Goal: Find specific page/section: Find specific page/section

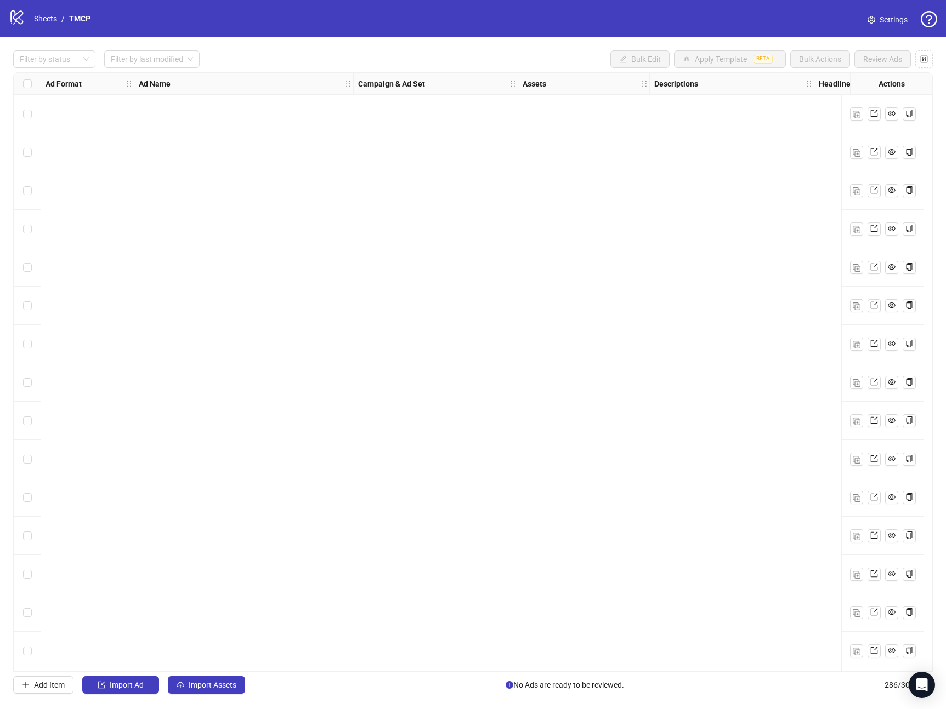
scroll to position [10146, 0]
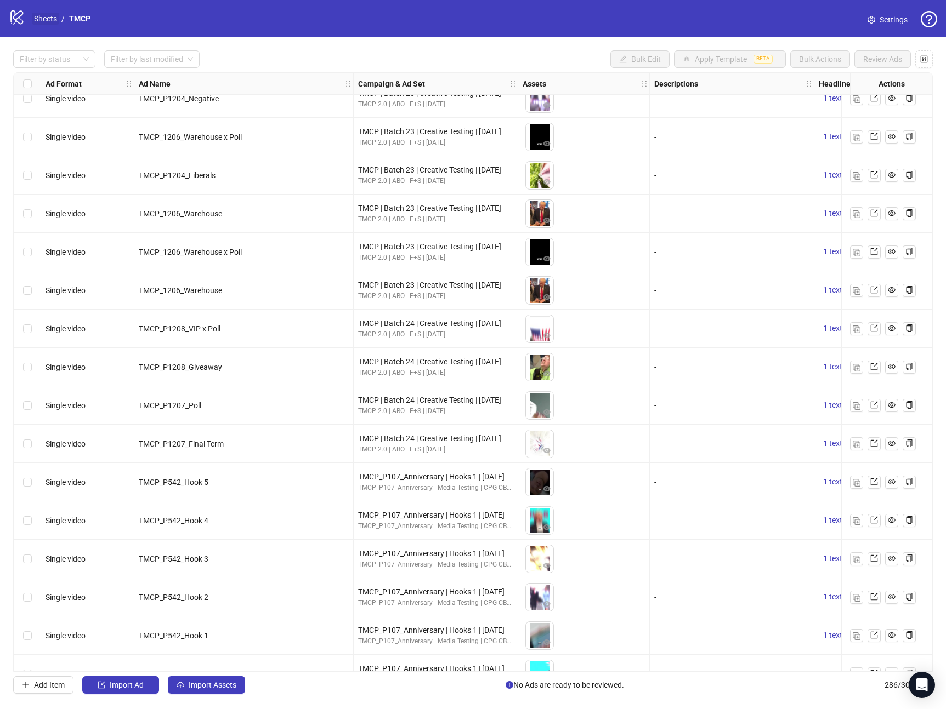
click at [51, 24] on link "Sheets" at bounding box center [45, 19] width 27 height 12
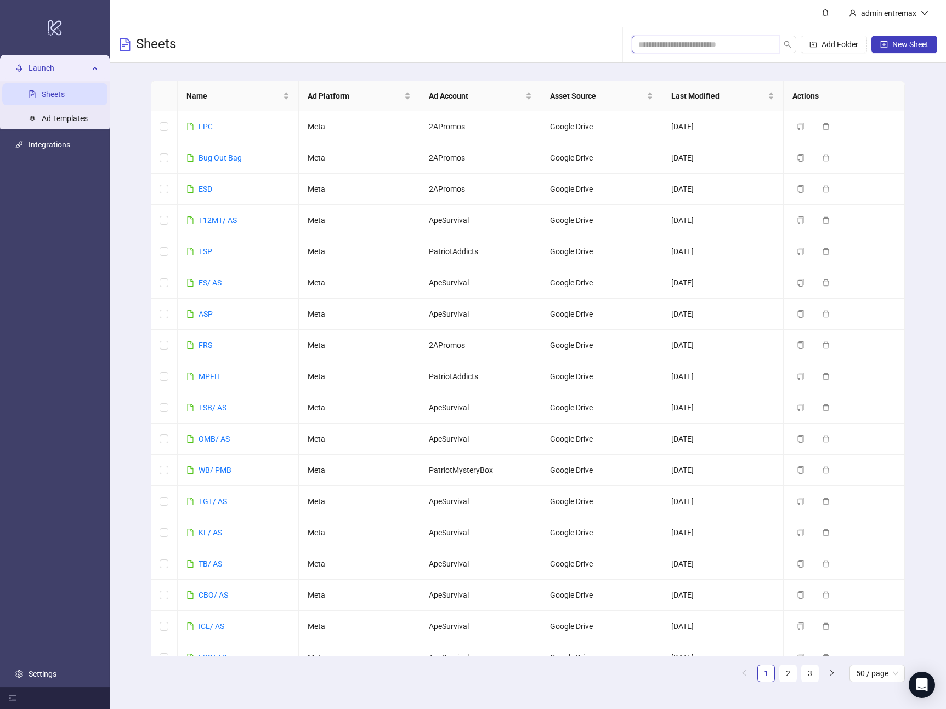
click at [740, 44] on input "search" at bounding box center [701, 44] width 126 height 12
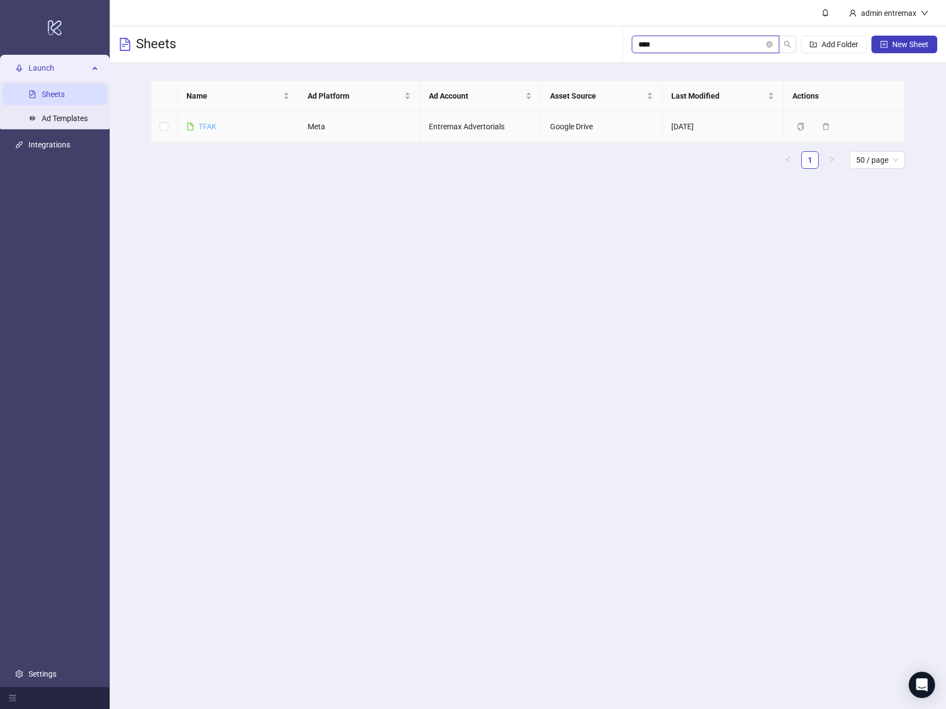
type input "****"
click at [207, 130] on link "TFAK" at bounding box center [207, 126] width 18 height 9
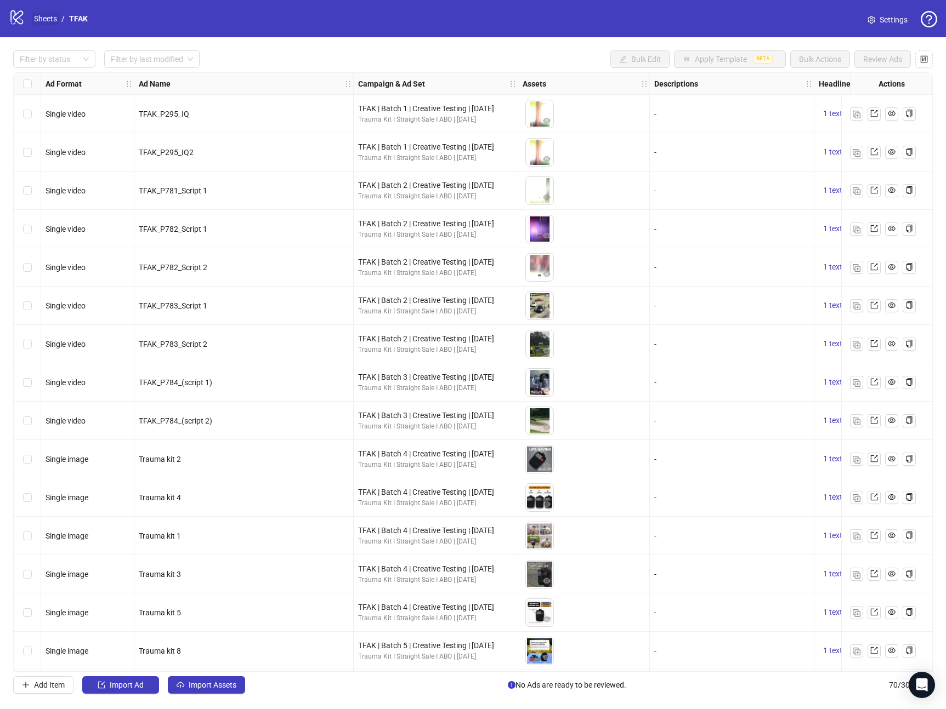
click at [42, 14] on link "Sheets" at bounding box center [45, 19] width 27 height 12
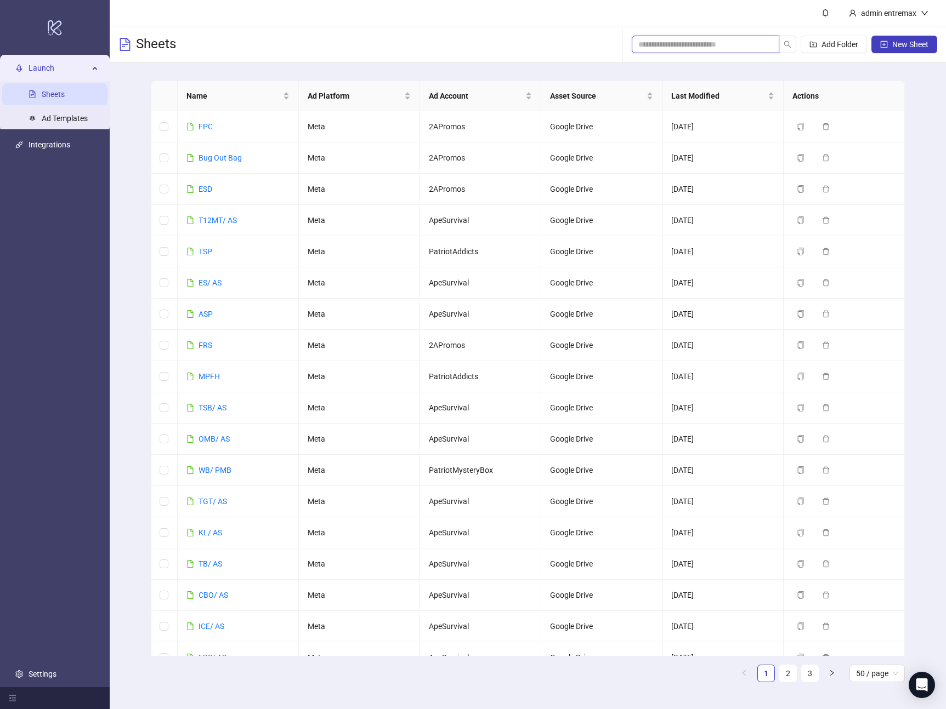
click at [733, 48] on input "search" at bounding box center [701, 44] width 126 height 12
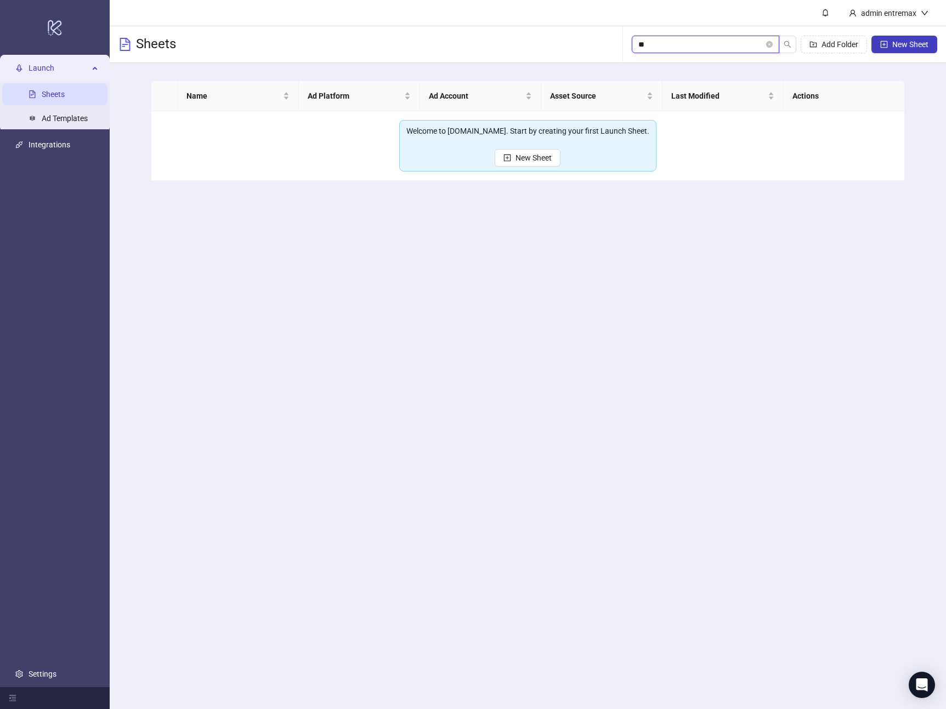
type input "*"
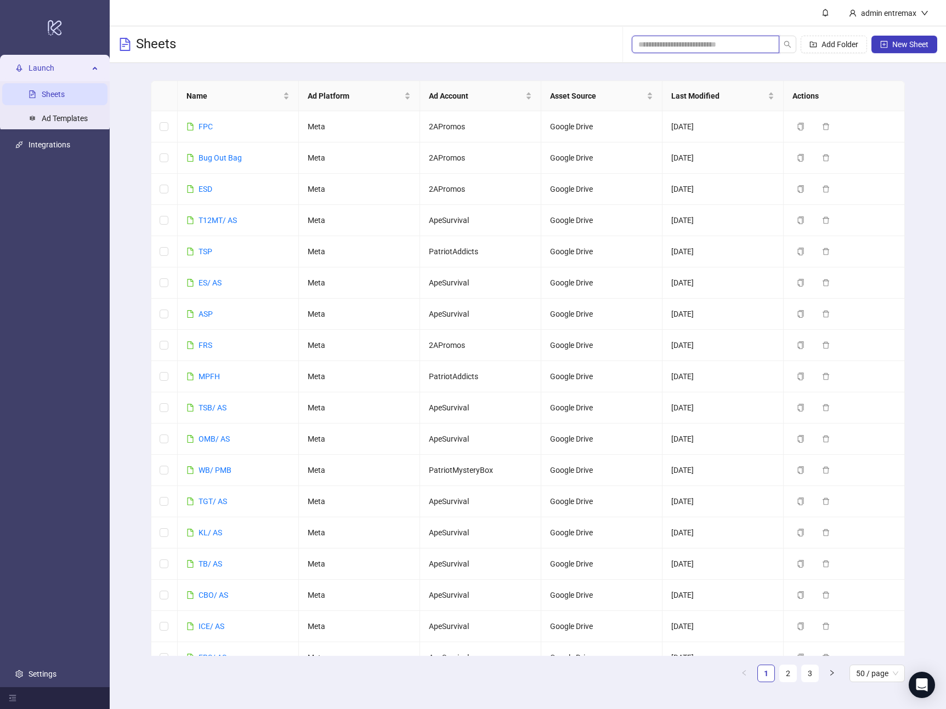
click at [657, 42] on input "search" at bounding box center [701, 44] width 126 height 12
click at [647, 47] on input "search" at bounding box center [701, 44] width 126 height 12
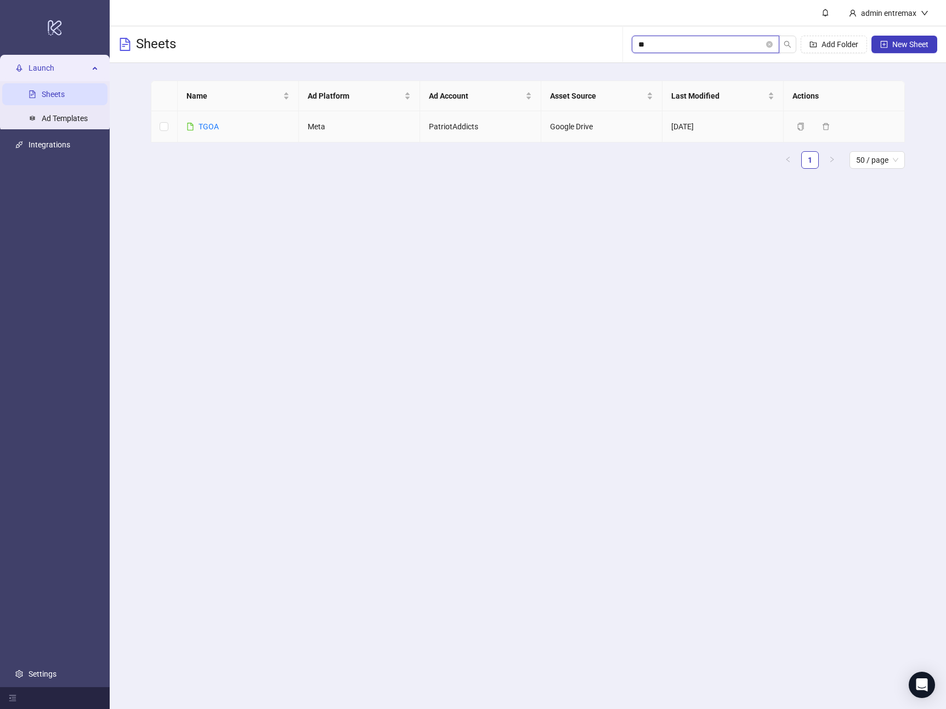
type input "**"
click at [210, 131] on div "TGOA" at bounding box center [208, 127] width 20 height 12
click at [212, 129] on link "TGOA" at bounding box center [208, 126] width 20 height 9
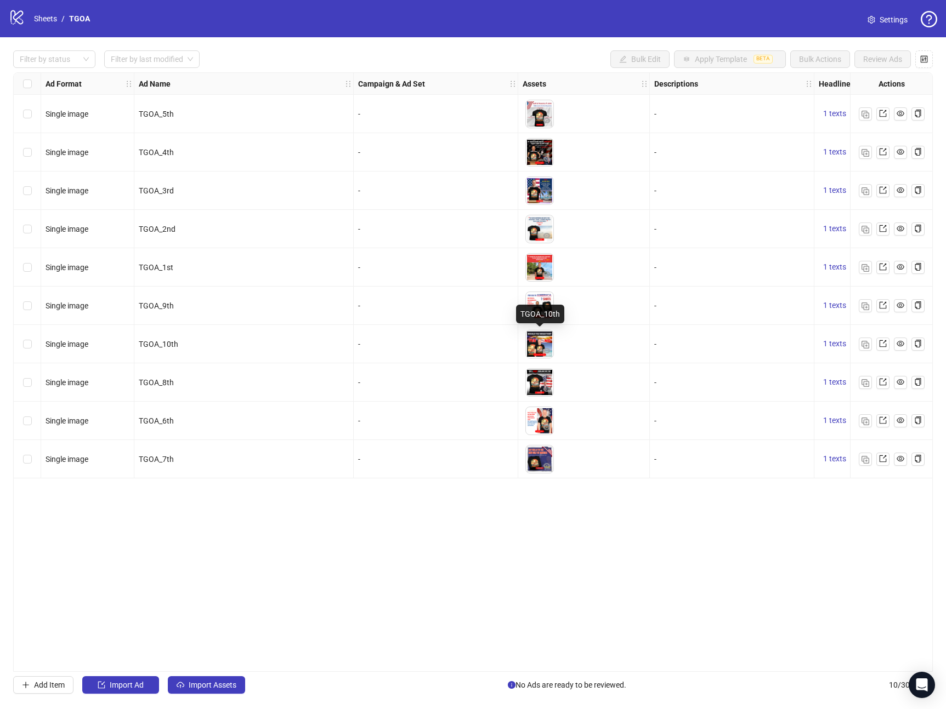
click at [543, 340] on img at bounding box center [539, 344] width 27 height 27
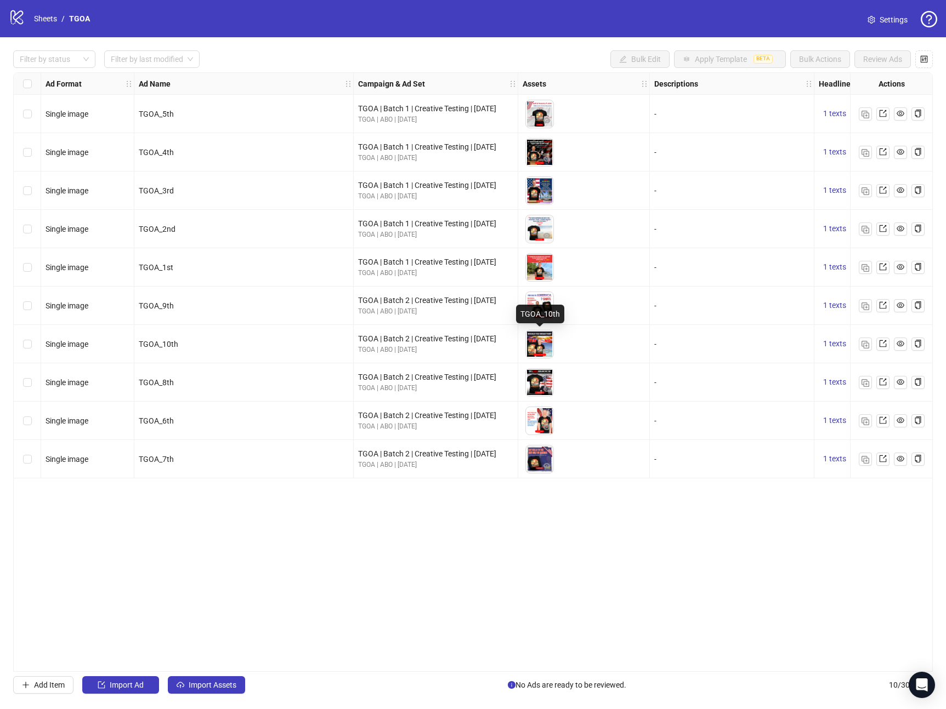
click at [543, 340] on img at bounding box center [539, 344] width 27 height 27
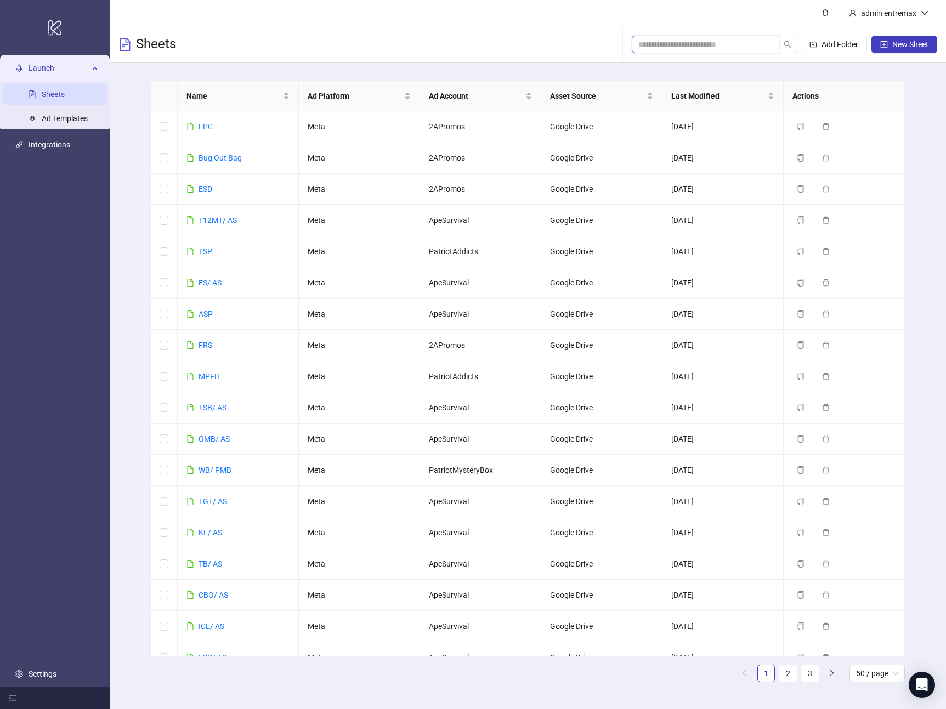
click at [697, 48] on input "search" at bounding box center [701, 44] width 126 height 12
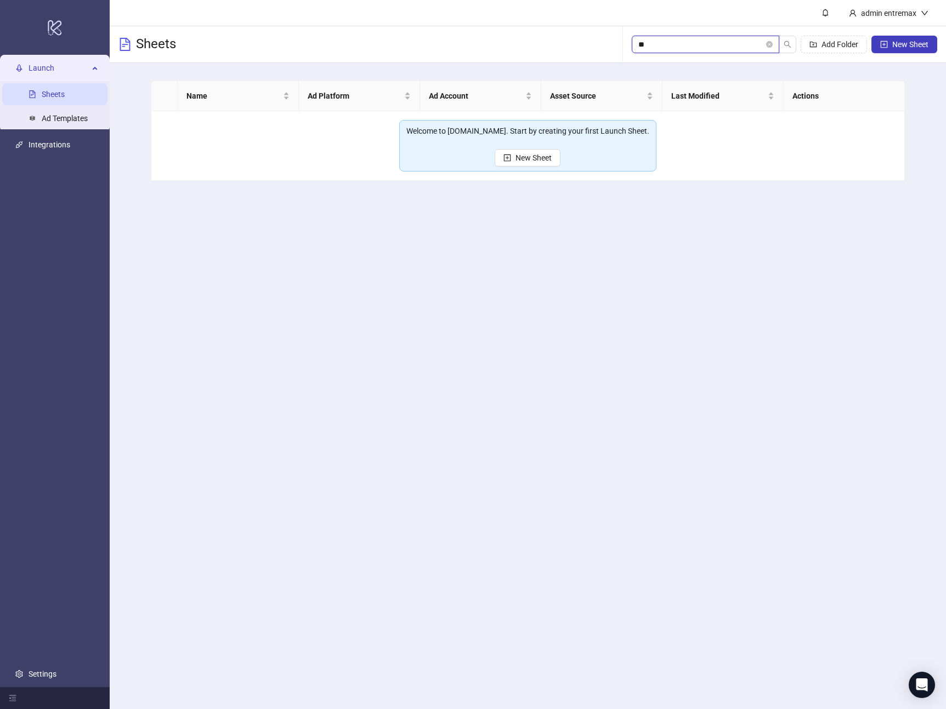
type input "*"
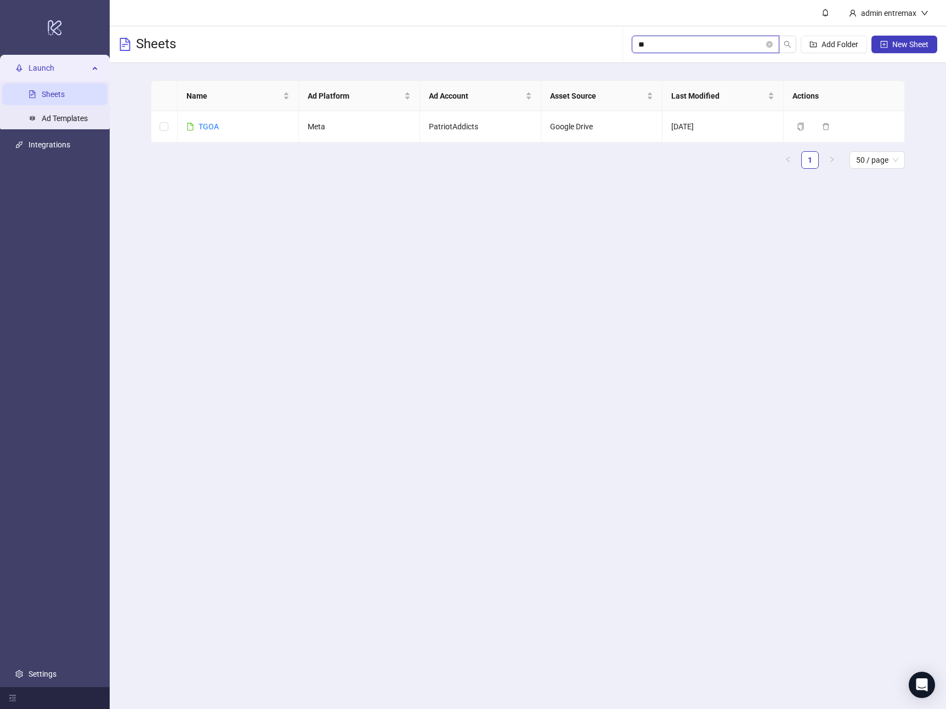
type input "*"
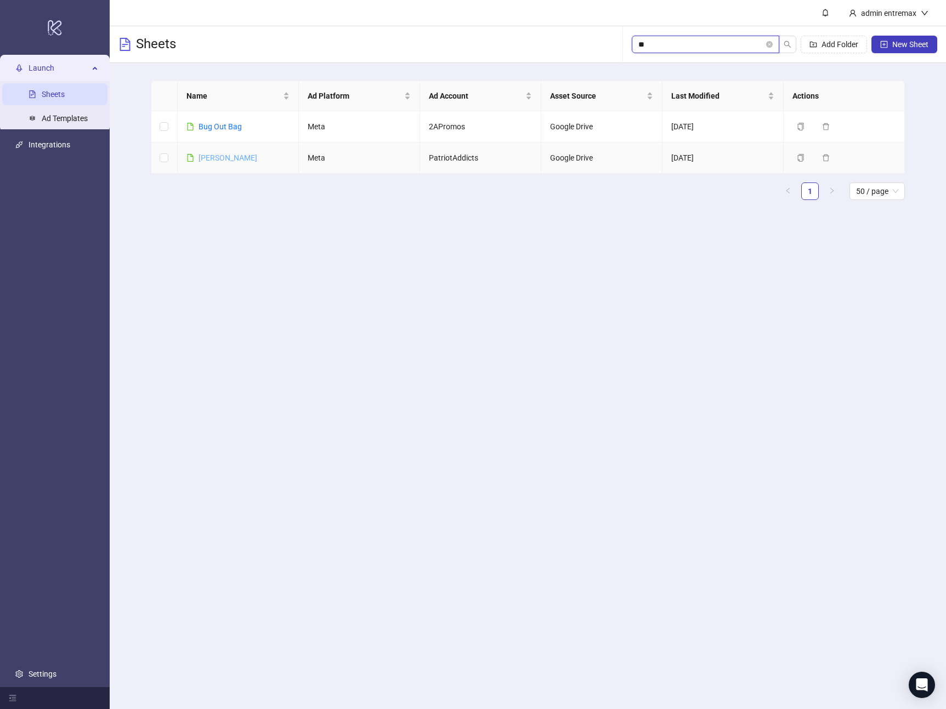
type input "**"
click at [212, 159] on link "[PERSON_NAME]" at bounding box center [227, 157] width 59 height 9
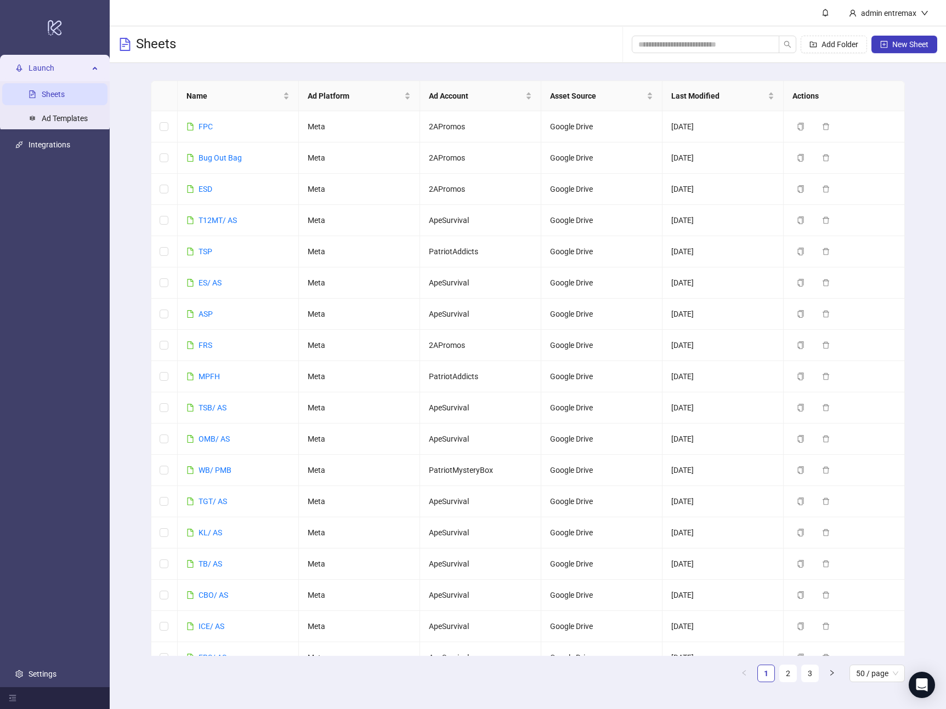
click at [95, 67] on icon at bounding box center [95, 67] width 5 height 0
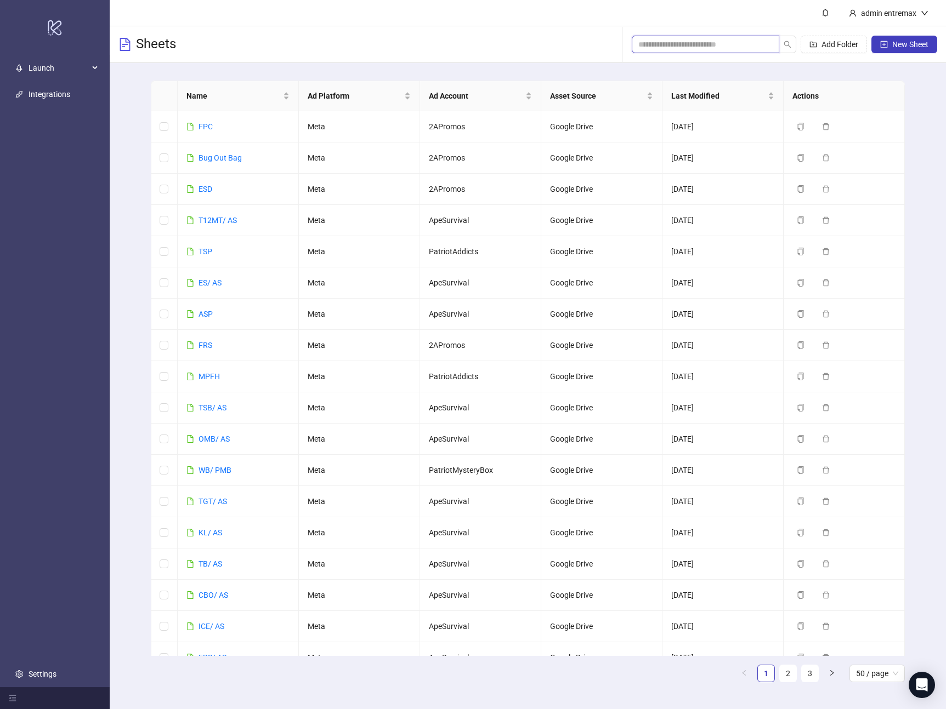
click at [733, 43] on input "search" at bounding box center [701, 44] width 126 height 12
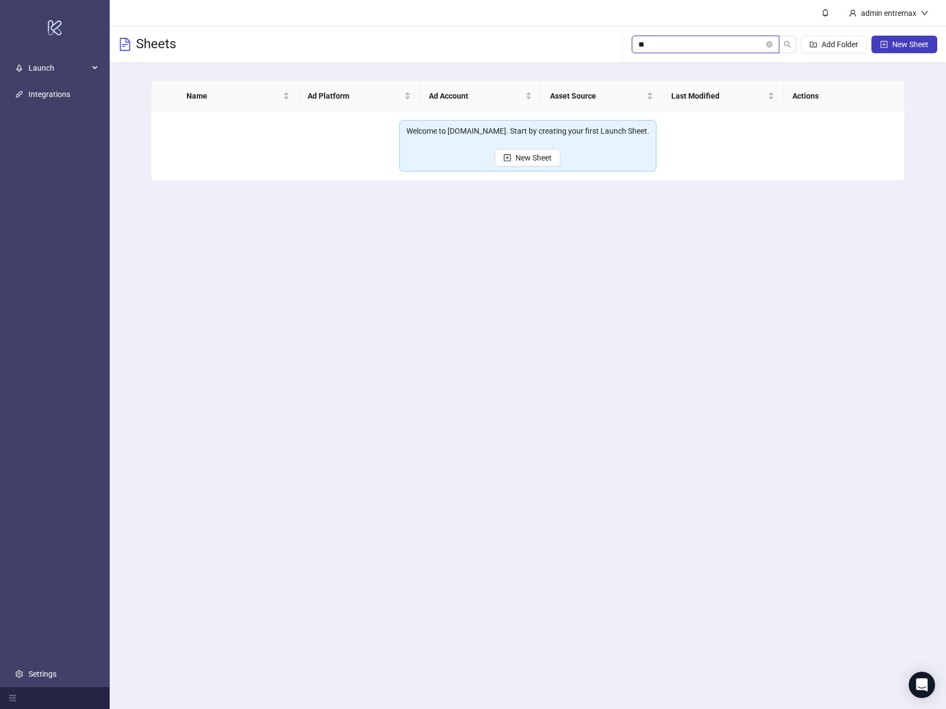
type input "*"
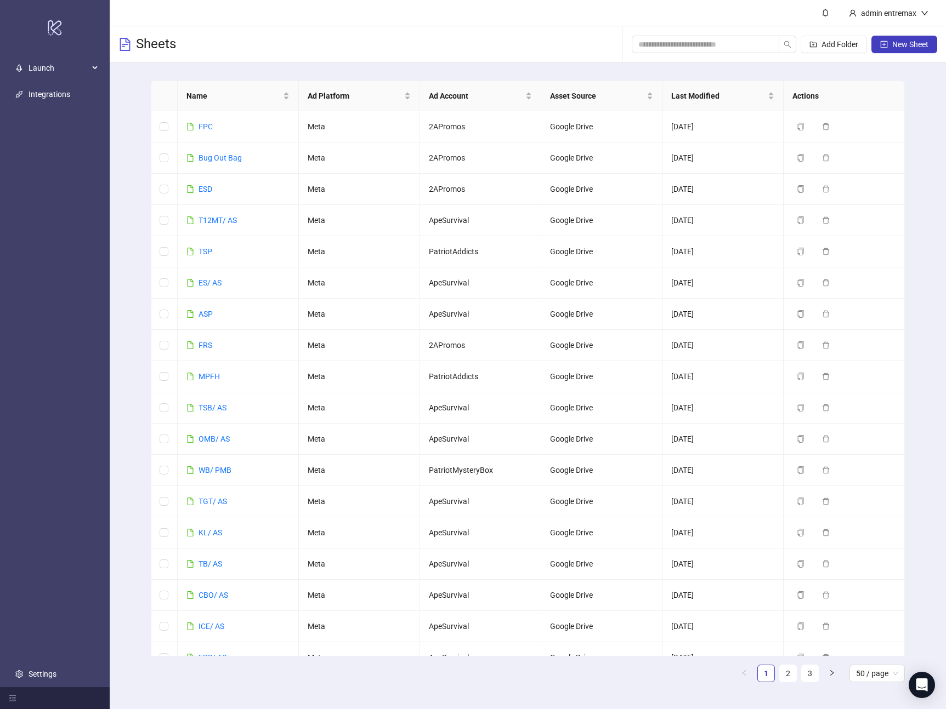
click at [238, 45] on div "Sheets Add Folder New Sheet" at bounding box center [528, 44] width 836 height 37
click at [690, 41] on input "search" at bounding box center [701, 44] width 126 height 12
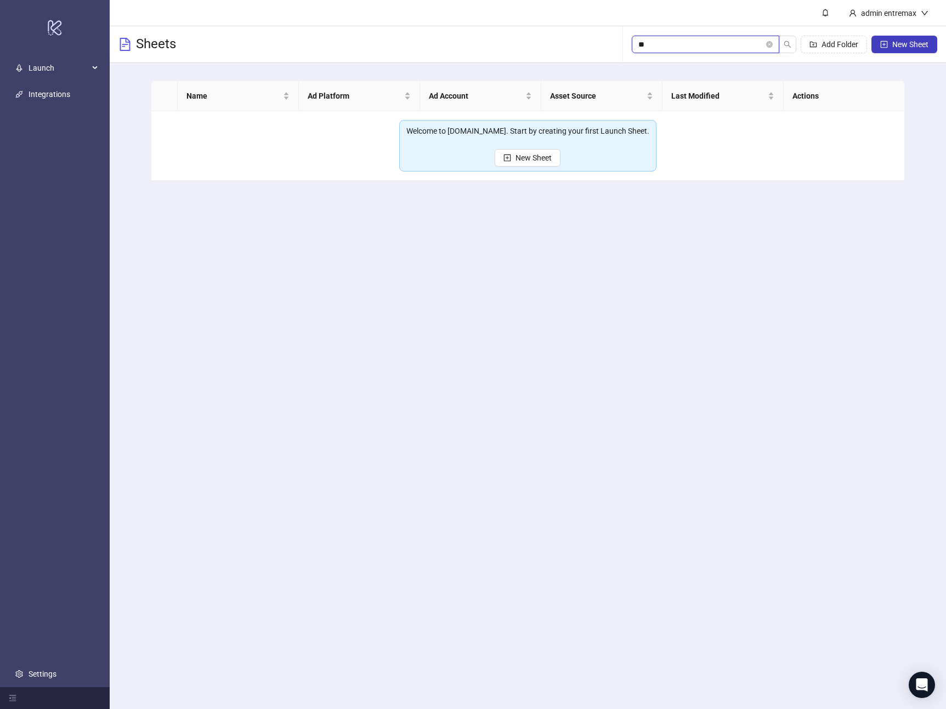
type input "*"
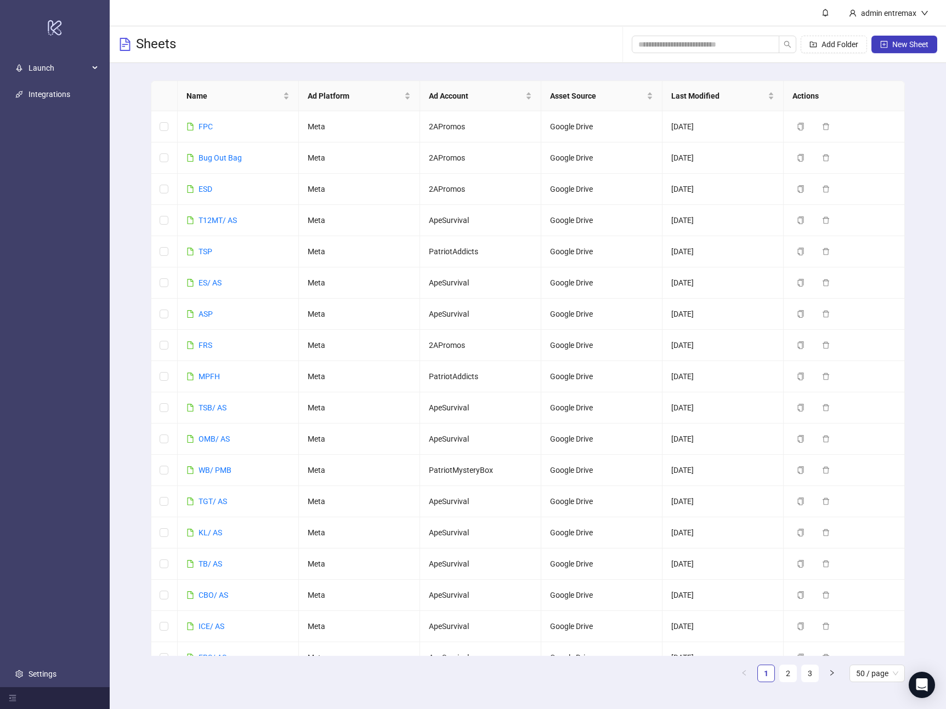
click at [250, 3] on header "admin entremax" at bounding box center [528, 13] width 836 height 26
click at [359, 45] on div "Sheets Add Folder New Sheet" at bounding box center [528, 44] width 836 height 37
click at [470, 53] on div "Sheets Add Folder New Sheet" at bounding box center [528, 44] width 836 height 37
click at [729, 42] on input "search" at bounding box center [701, 44] width 126 height 12
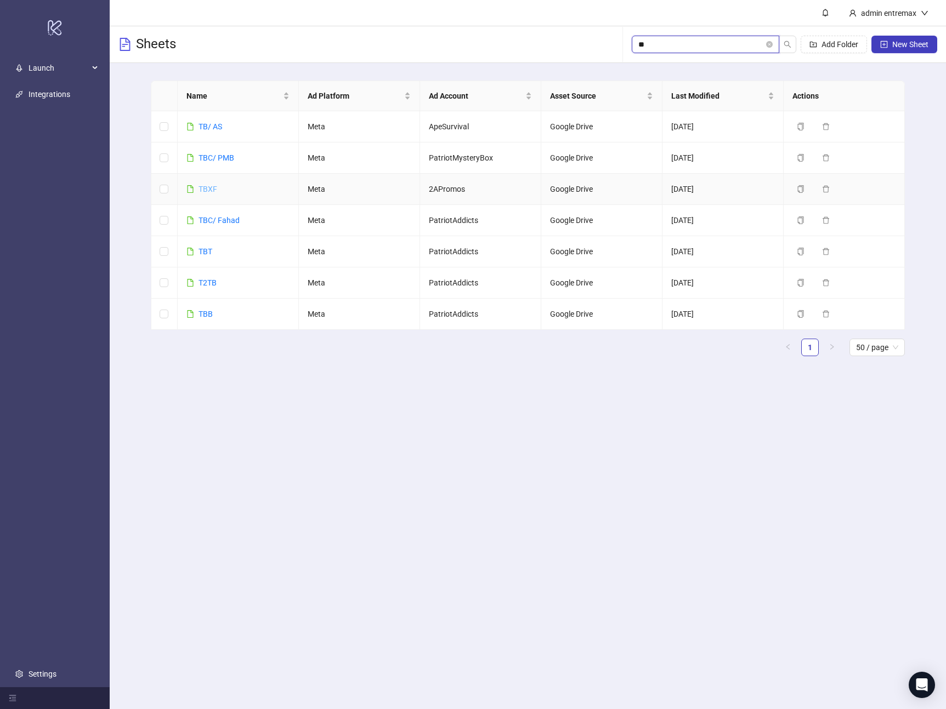
type input "**"
click at [207, 190] on link "TBXF" at bounding box center [207, 189] width 19 height 9
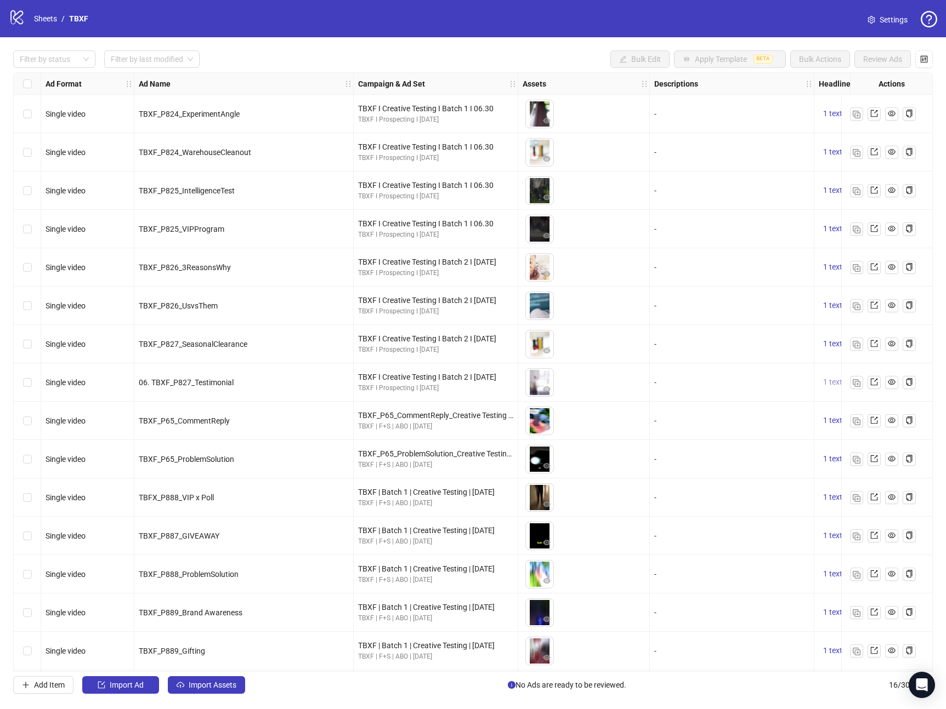
click at [837, 384] on span "1 texts" at bounding box center [834, 382] width 23 height 9
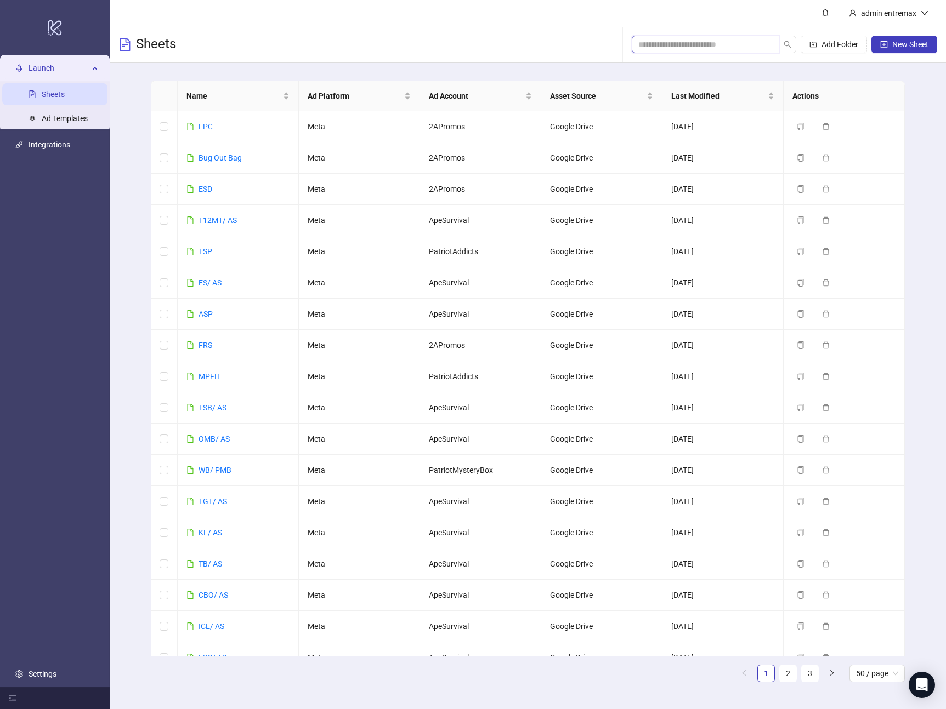
click at [725, 42] on input "search" at bounding box center [701, 44] width 126 height 12
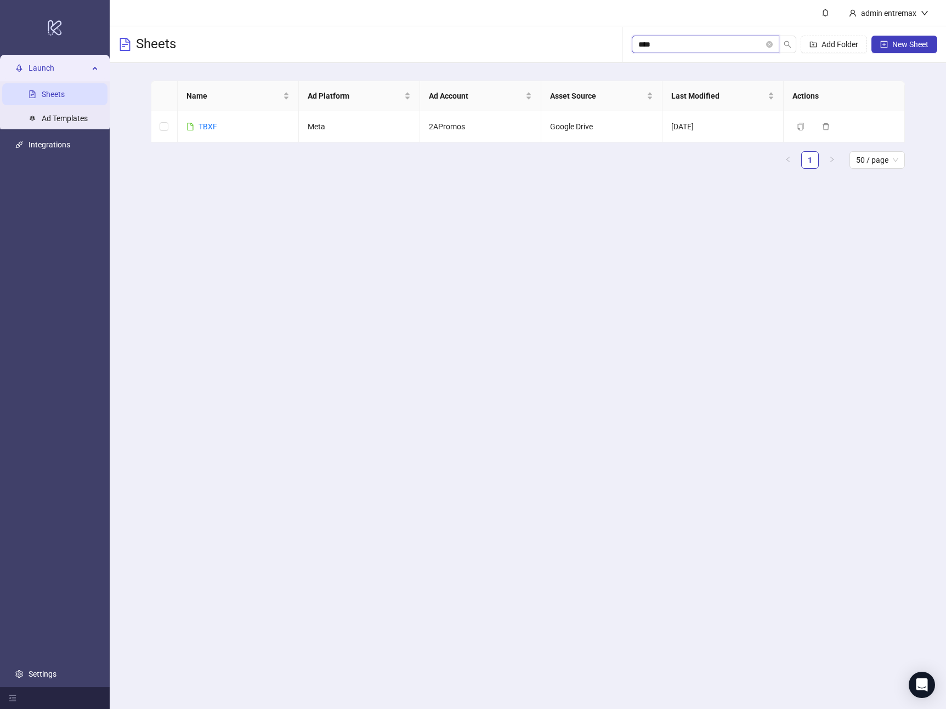
type input "****"
click at [622, 10] on header "admin entremax" at bounding box center [528, 13] width 836 height 26
click at [682, 45] on input "****" at bounding box center [701, 44] width 126 height 12
type input "**"
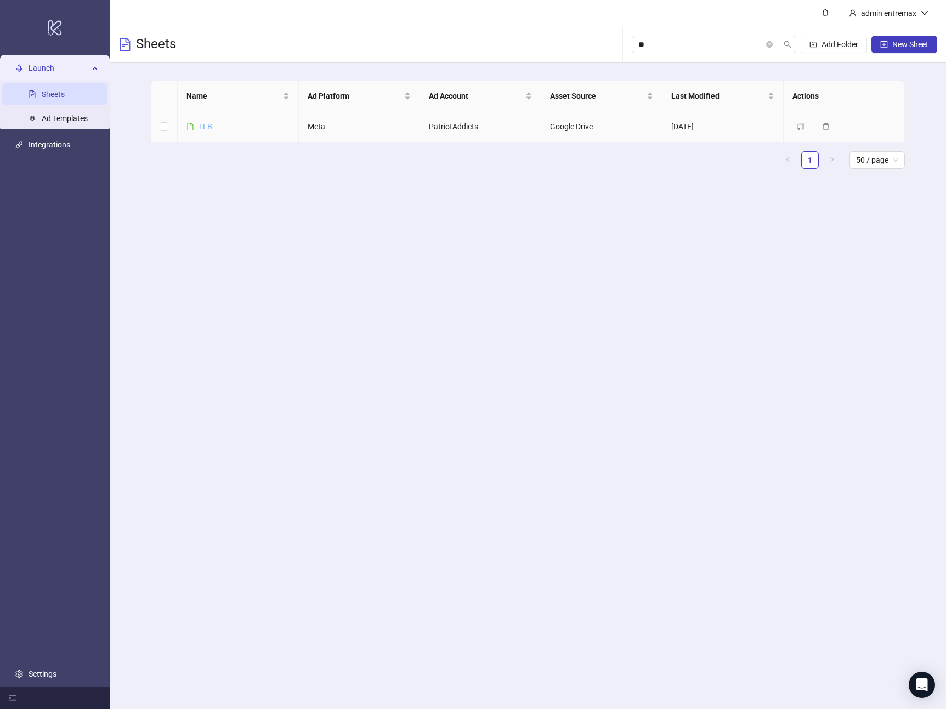
click at [208, 129] on link "TLB" at bounding box center [205, 126] width 14 height 9
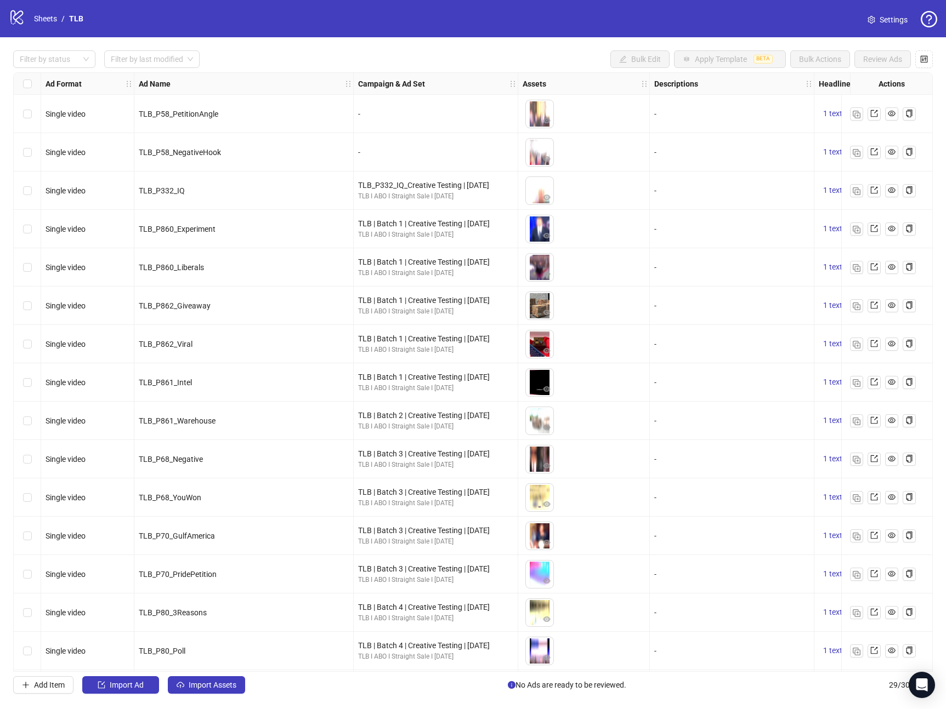
click at [843, 189] on div at bounding box center [882, 191] width 82 height 38
click at [828, 190] on span "1 texts" at bounding box center [834, 190] width 23 height 9
drag, startPoint x: 321, startPoint y: 93, endPoint x: 274, endPoint y: 81, distance: 48.7
click at [315, 92] on div "Ad Name" at bounding box center [243, 84] width 219 height 22
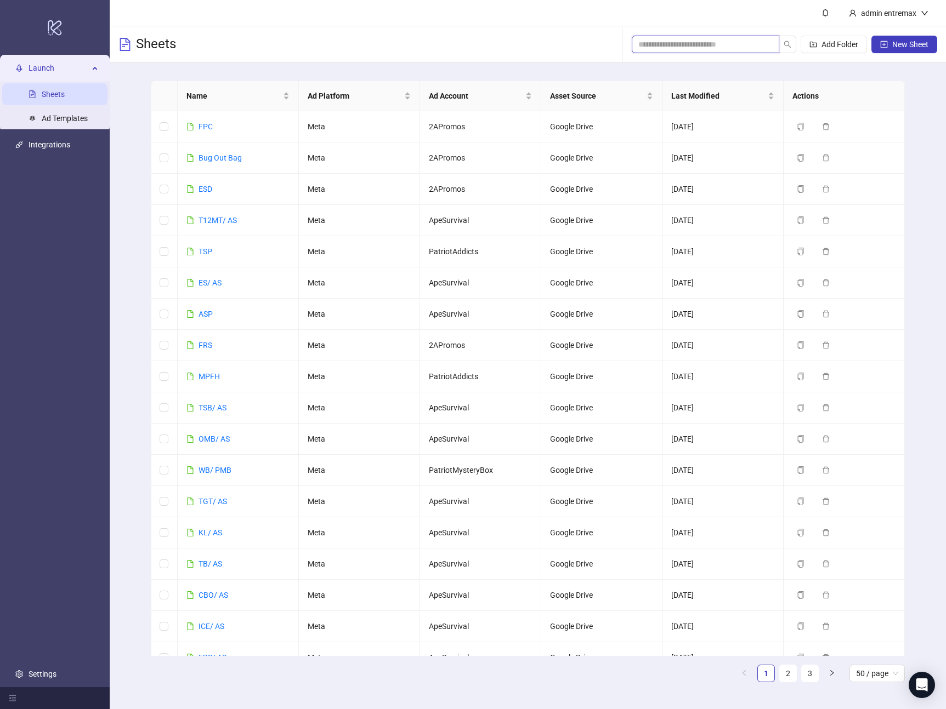
click at [728, 39] on input "search" at bounding box center [701, 44] width 126 height 12
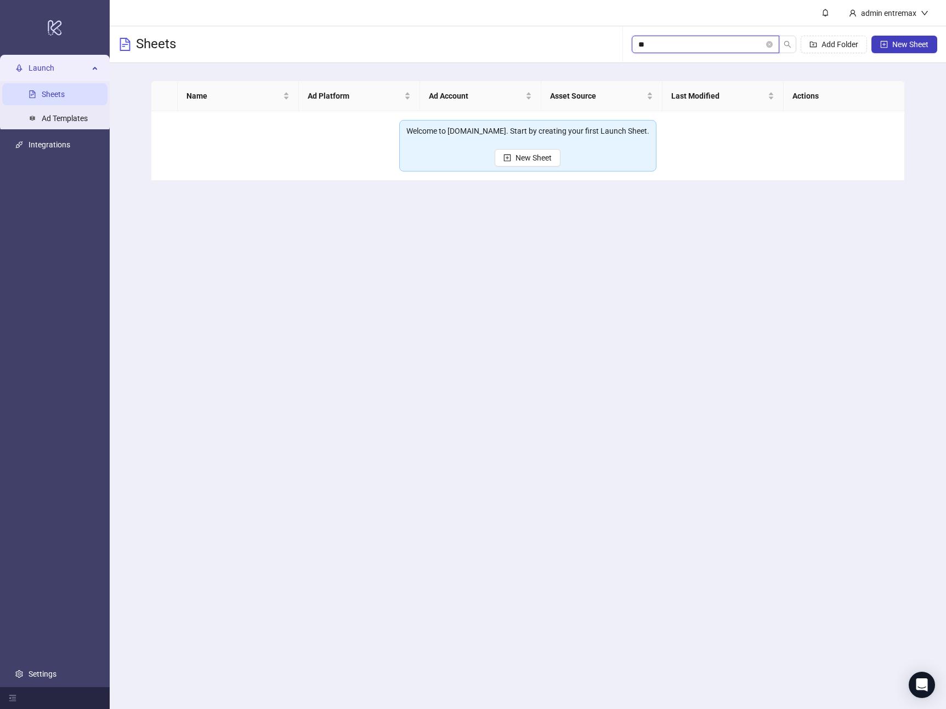
type input "*"
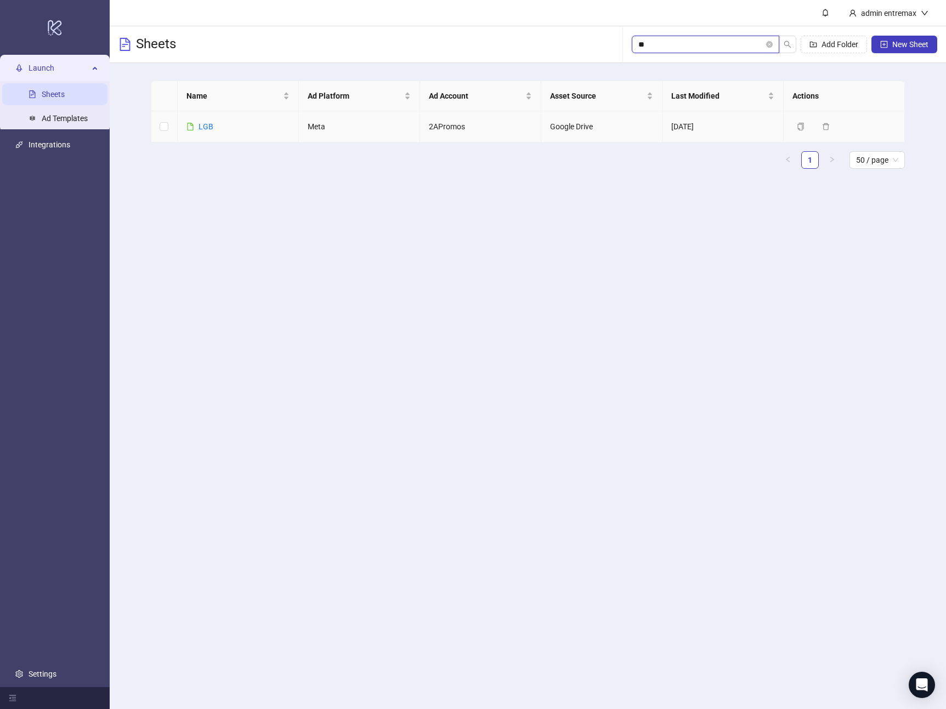
type input "**"
click at [202, 121] on div "LGB" at bounding box center [205, 127] width 15 height 12
click at [202, 128] on link "LGB" at bounding box center [205, 126] width 15 height 9
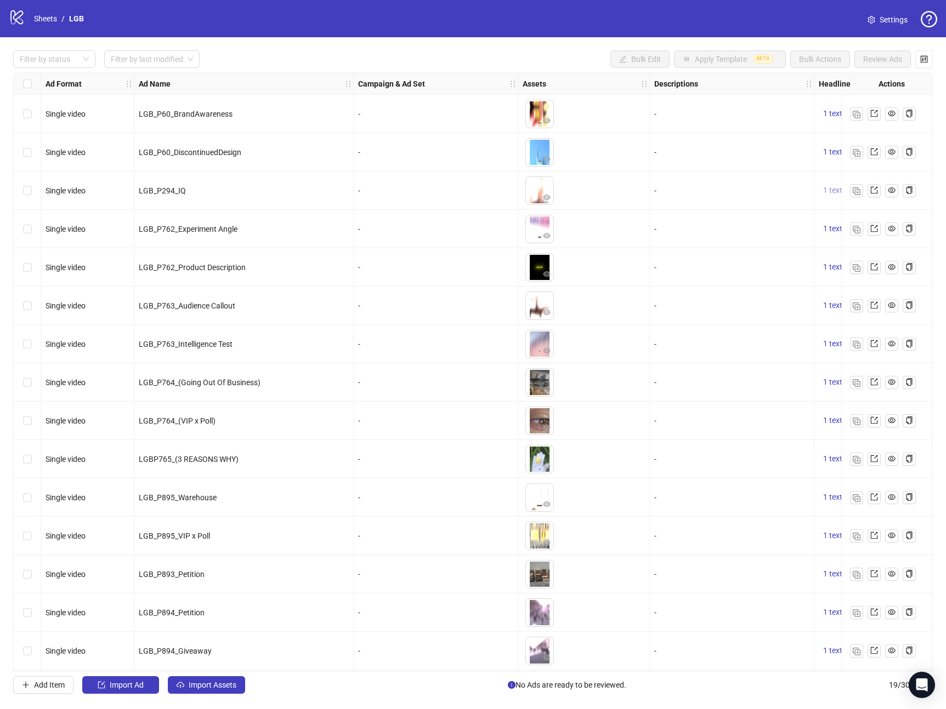
click at [829, 191] on span "1 texts" at bounding box center [834, 190] width 23 height 9
click at [572, 49] on div "Filter by status Filter by last modified Bulk Edit Apply Template BETA Bulk Act…" at bounding box center [473, 372] width 946 height 670
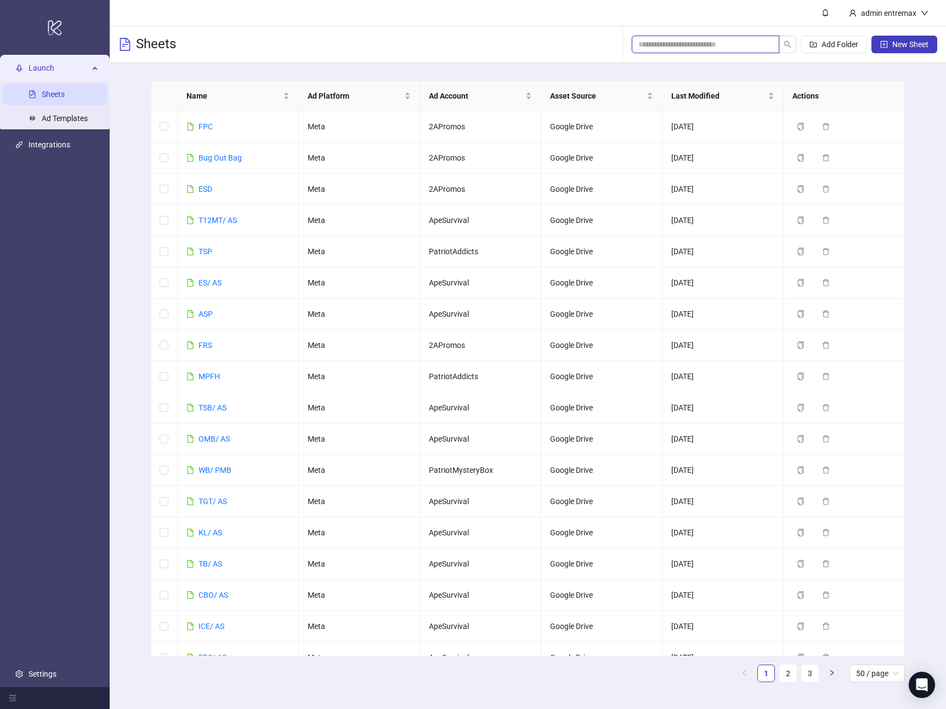
click at [681, 44] on input "search" at bounding box center [701, 44] width 126 height 12
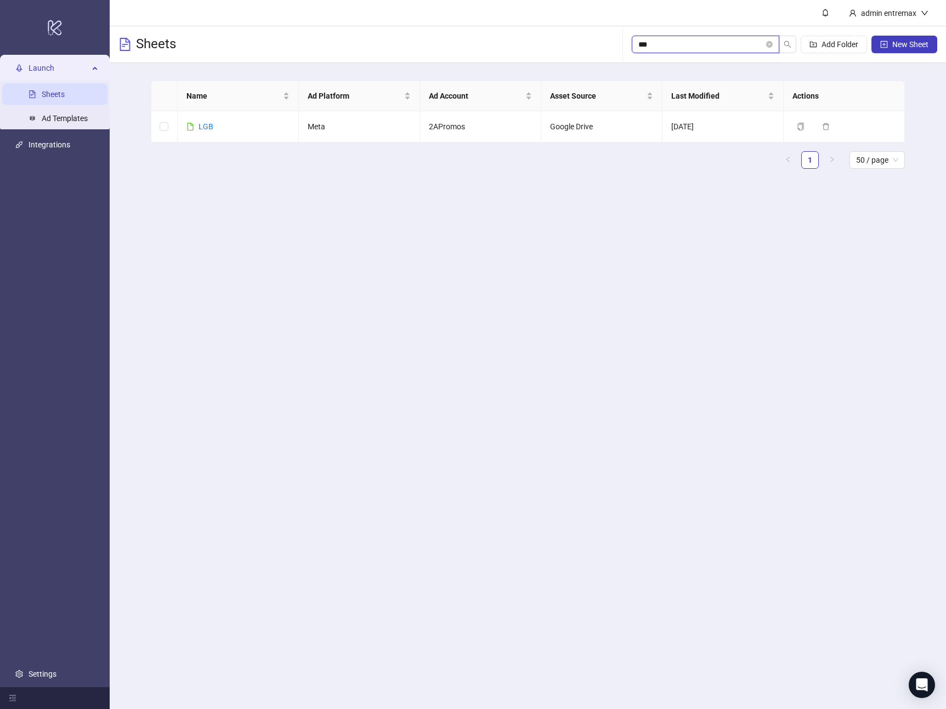
type input "***"
click at [679, 39] on input "***" at bounding box center [701, 44] width 126 height 12
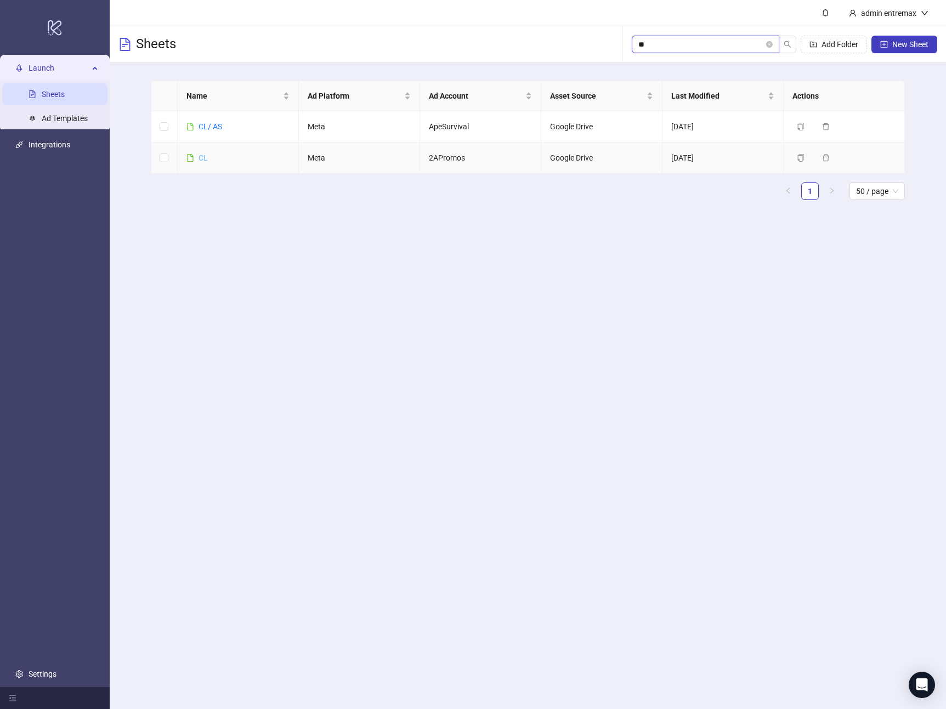
type input "**"
click at [204, 158] on link "CL" at bounding box center [202, 157] width 9 height 9
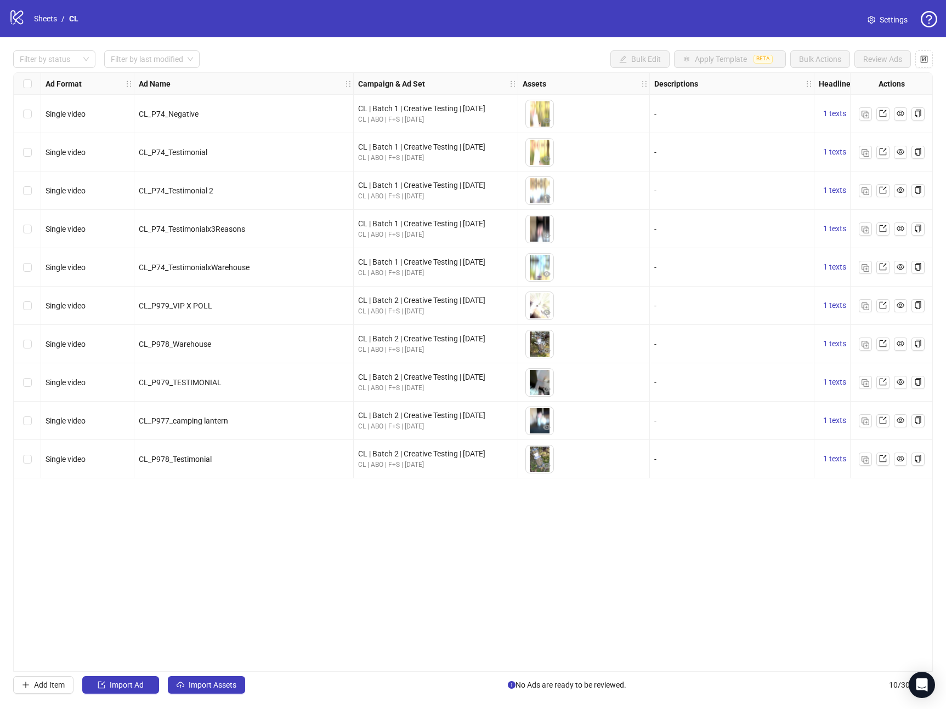
click at [541, 0] on div "logo/logo-mobile Sheets / CL Settings" at bounding box center [473, 18] width 946 height 37
